Goal: Task Accomplishment & Management: Complete application form

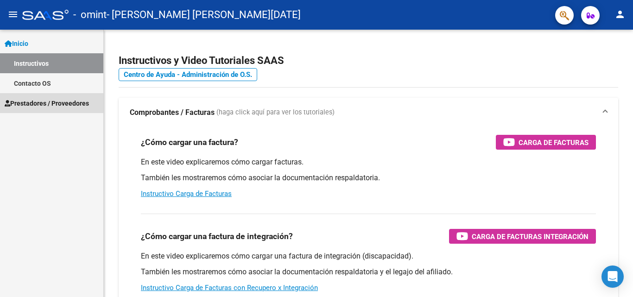
click at [55, 106] on span "Prestadores / Proveedores" at bounding box center [47, 103] width 84 height 10
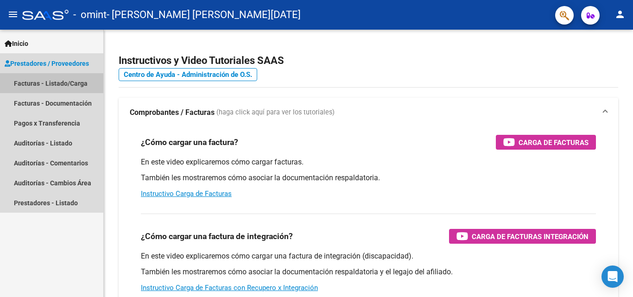
click at [67, 83] on link "Facturas - Listado/Carga" at bounding box center [51, 83] width 103 height 20
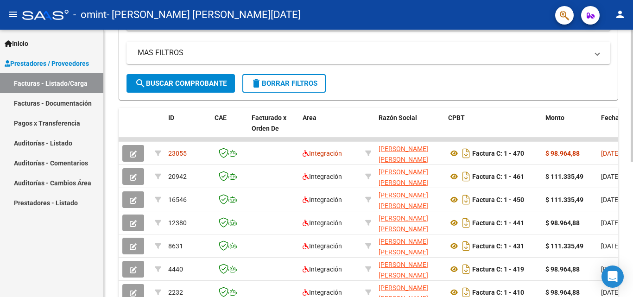
scroll to position [205, 0]
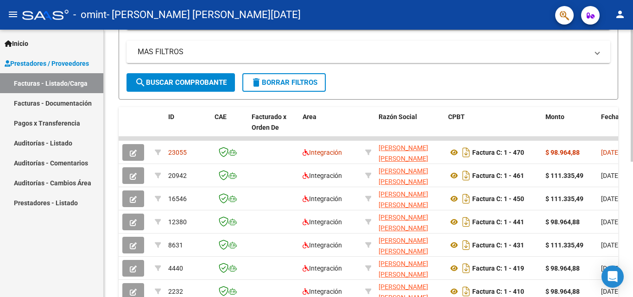
click at [633, 178] on div at bounding box center [632, 200] width 2 height 132
drag, startPoint x: 456, startPoint y: 140, endPoint x: 366, endPoint y: 139, distance: 90.0
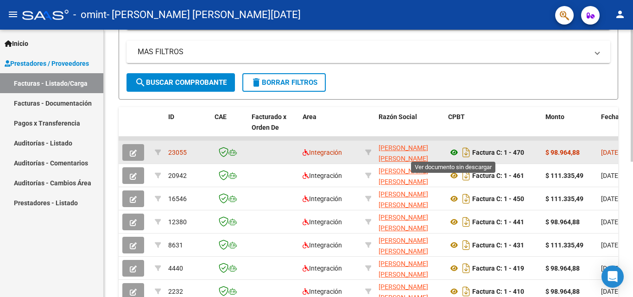
click at [458, 153] on icon at bounding box center [454, 152] width 12 height 11
click at [604, 154] on span "[DATE]" at bounding box center [610, 152] width 19 height 7
click at [599, 155] on datatable-body-cell "[DATE]" at bounding box center [619, 152] width 42 height 23
click at [129, 154] on button "button" at bounding box center [133, 152] width 22 height 17
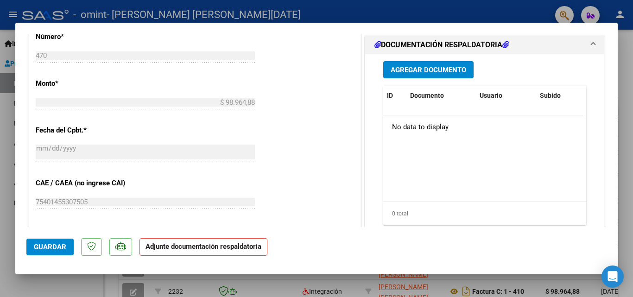
scroll to position [414, 0]
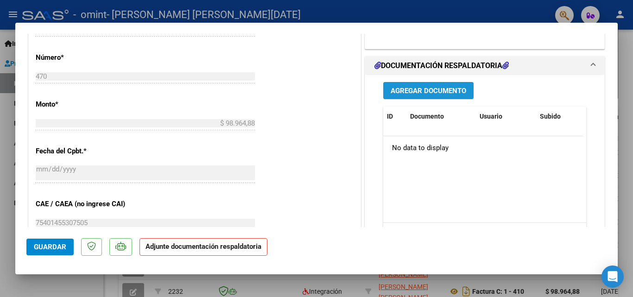
click at [392, 89] on span "Agregar Documento" at bounding box center [429, 91] width 76 height 8
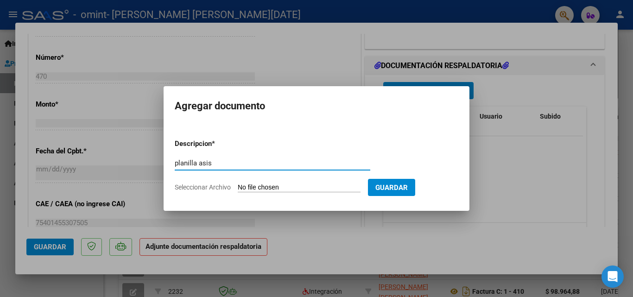
type input "planilla asis"
click at [256, 187] on input "Seleccionar Archivo" at bounding box center [299, 188] width 123 height 9
type input "C:\fakepath\Planilla de Asistencia Tiziano SEPTIEMBRE 25.pdf"
click at [294, 189] on input "Seleccionar Archivo" at bounding box center [299, 188] width 123 height 9
type input "C:\fakepath\Planilla de Asistencia Tiziano SEPTIEMBRE 25.pdf"
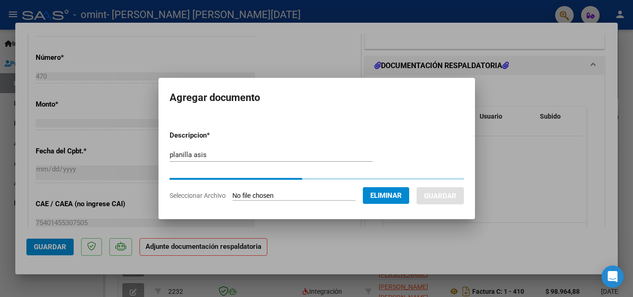
click at [402, 195] on span "Eliminar" at bounding box center [386, 195] width 32 height 8
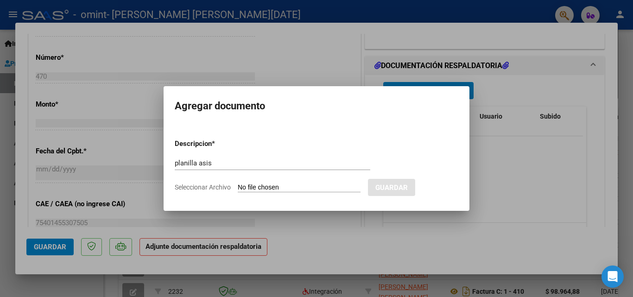
click at [496, 186] on div at bounding box center [316, 148] width 633 height 297
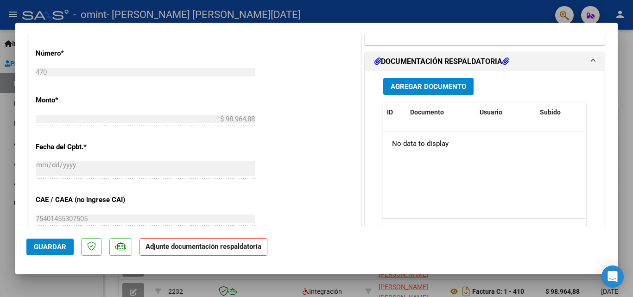
scroll to position [441, 0]
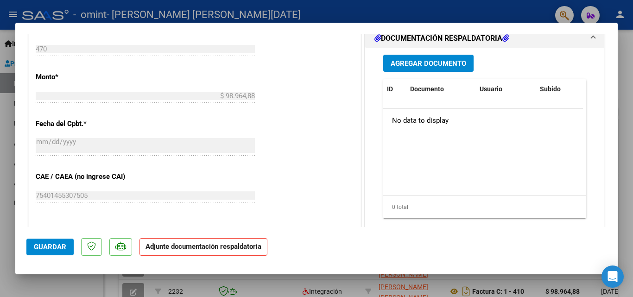
click at [216, 252] on p "Adjunte documentación respaldatoria" at bounding box center [204, 247] width 128 height 18
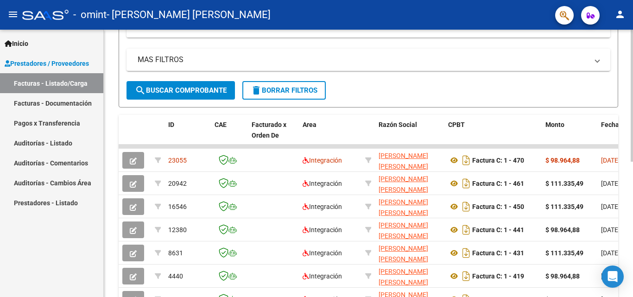
scroll to position [210, 0]
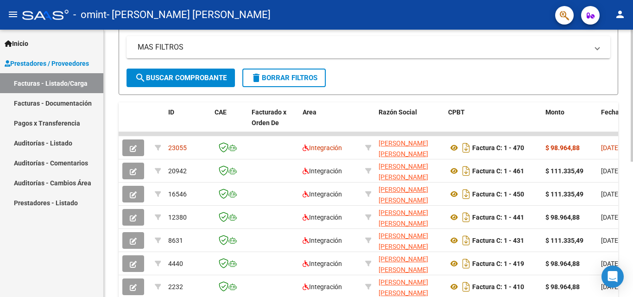
click at [633, 190] on div at bounding box center [632, 202] width 2 height 132
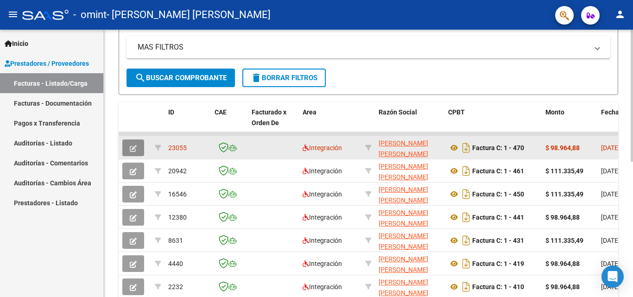
click at [136, 149] on icon "button" at bounding box center [133, 148] width 7 height 7
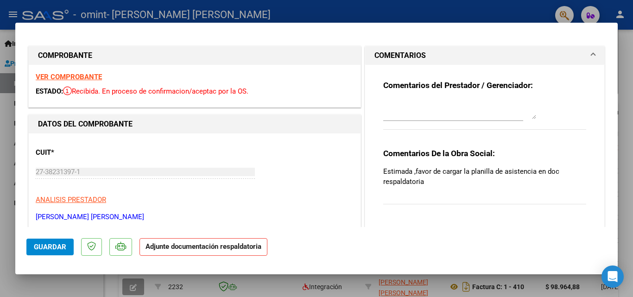
click at [152, 250] on strong "Adjunte documentación respaldatoria" at bounding box center [204, 247] width 116 height 8
click at [203, 248] on strong "Adjunte documentación respaldatoria" at bounding box center [204, 247] width 116 height 8
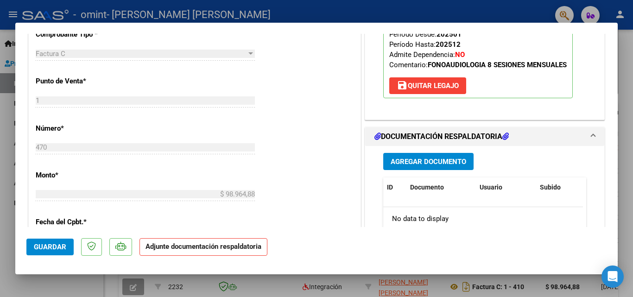
scroll to position [412, 0]
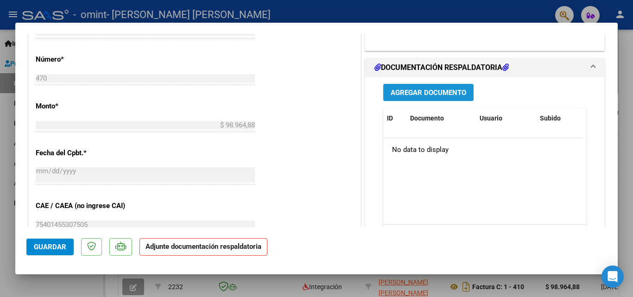
click at [419, 96] on span "Agregar Documento" at bounding box center [429, 93] width 76 height 8
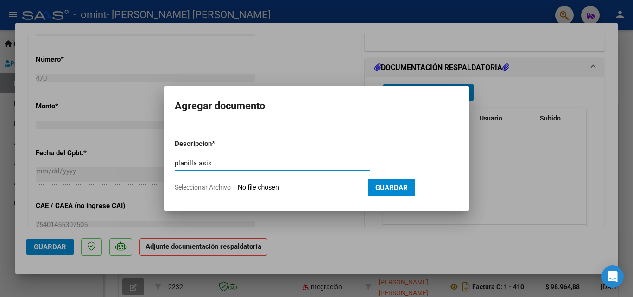
type input "planilla asis"
click at [283, 190] on input "Seleccionar Archivo" at bounding box center [299, 188] width 123 height 9
type input "C:\fakepath\Planilla de Asistencia Tiziano SEPTIEMBRE 25.pdf"
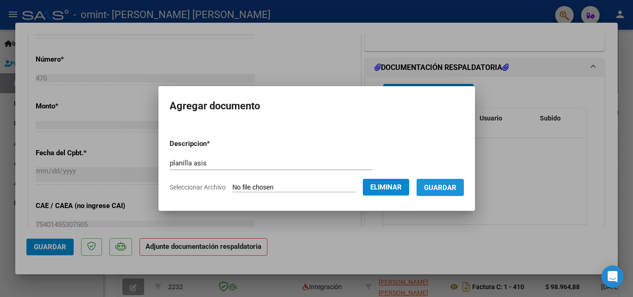
click at [443, 186] on span "Guardar" at bounding box center [440, 188] width 32 height 8
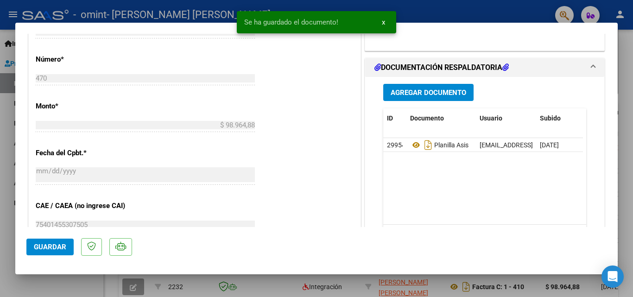
scroll to position [602, 0]
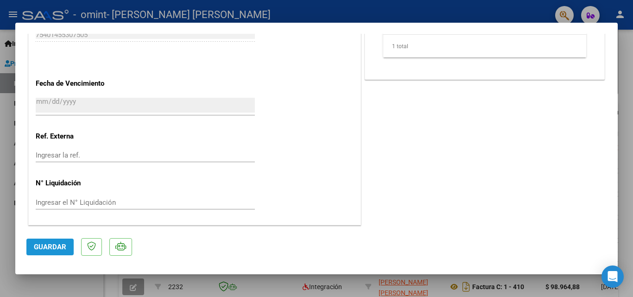
click at [52, 246] on span "Guardar" at bounding box center [50, 247] width 32 height 8
click at [623, 57] on div at bounding box center [316, 148] width 633 height 297
type input "$ 0,00"
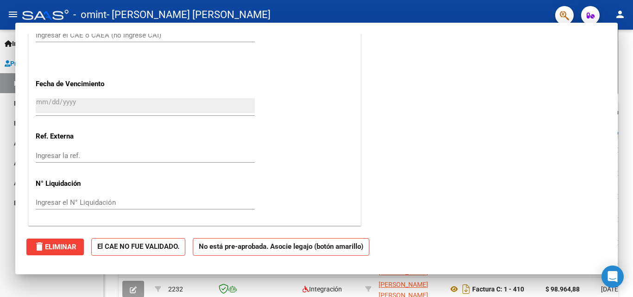
scroll to position [210, 0]
